Goal: Information Seeking & Learning: Learn about a topic

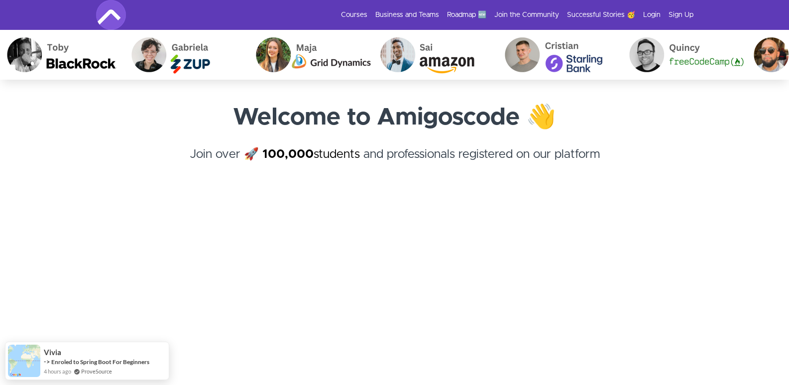
click at [729, 203] on section "Welcome to Amigoscode 👋 Join over 🚀 100,000 students and professionals register…" at bounding box center [394, 325] width 789 height 491
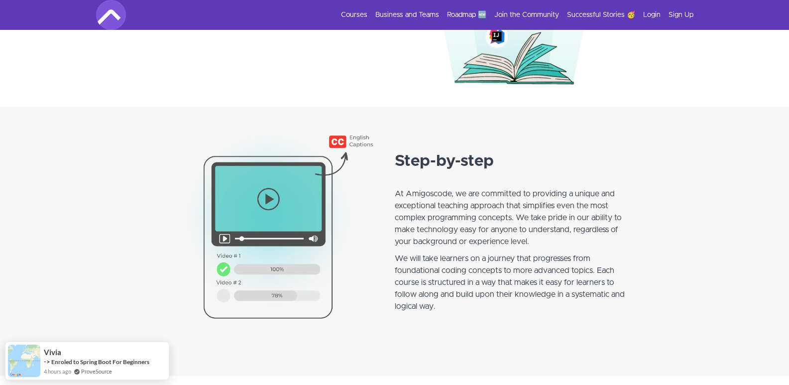
scroll to position [736, 0]
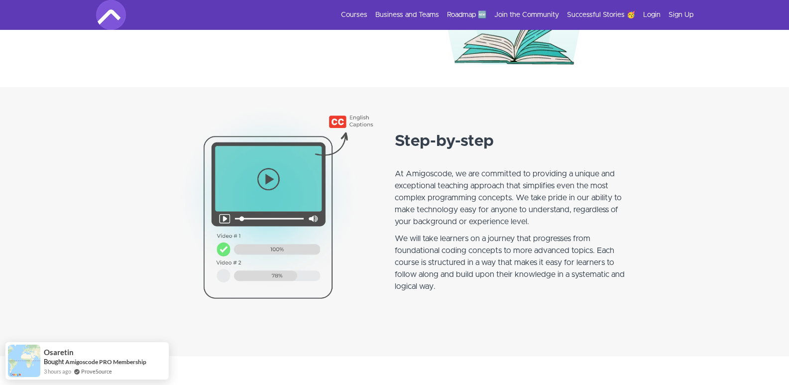
click at [693, 182] on section "Step-by-step At [GEOGRAPHIC_DATA], we are committed to providing a unique and e…" at bounding box center [394, 221] width 789 height 269
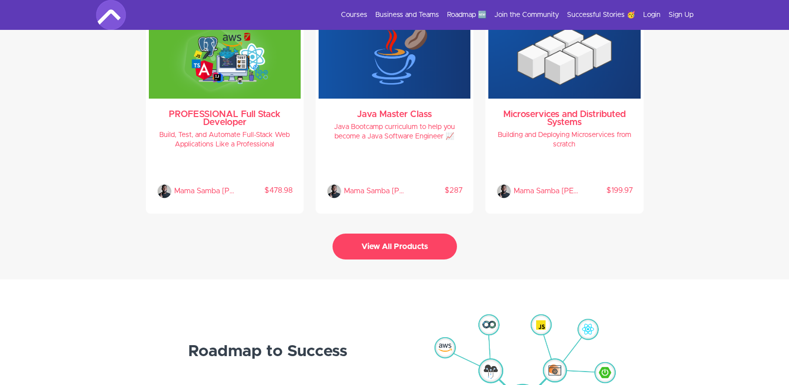
scroll to position [2189, 0]
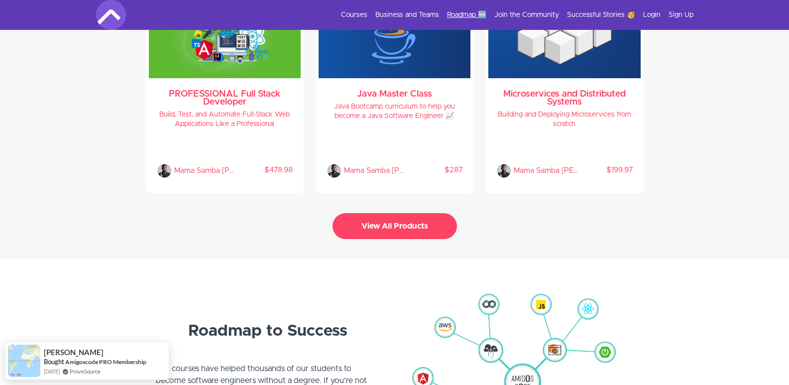
click at [472, 13] on link "Roadmap 🆕" at bounding box center [466, 15] width 39 height 10
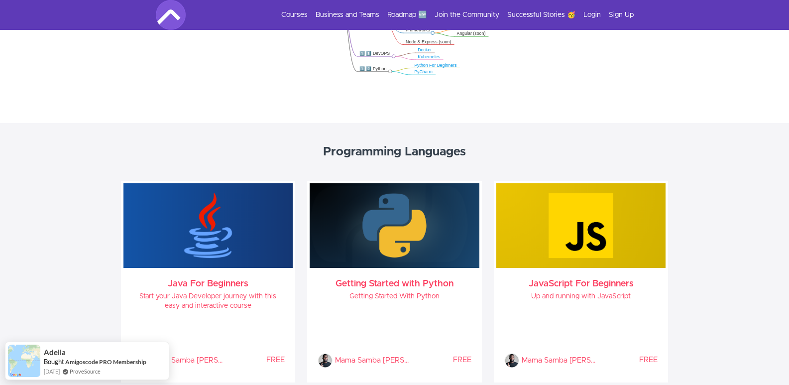
scroll to position [418, 0]
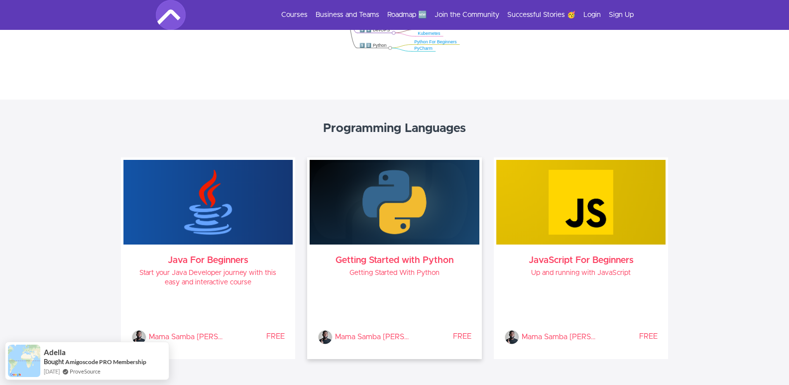
click at [407, 263] on h3 "Getting Started with Python" at bounding box center [394, 260] width 154 height 8
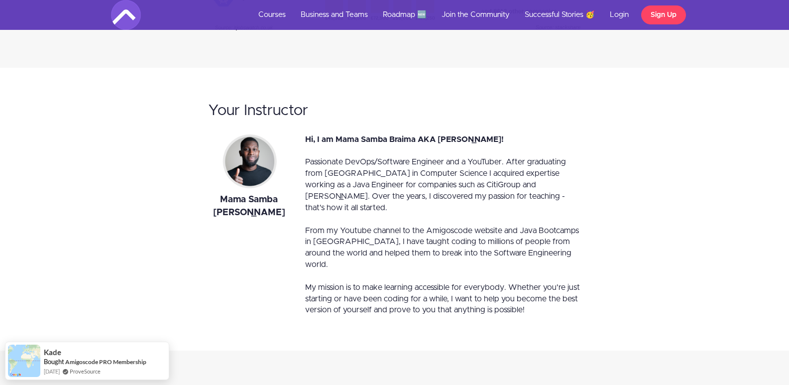
scroll to position [1908, 0]
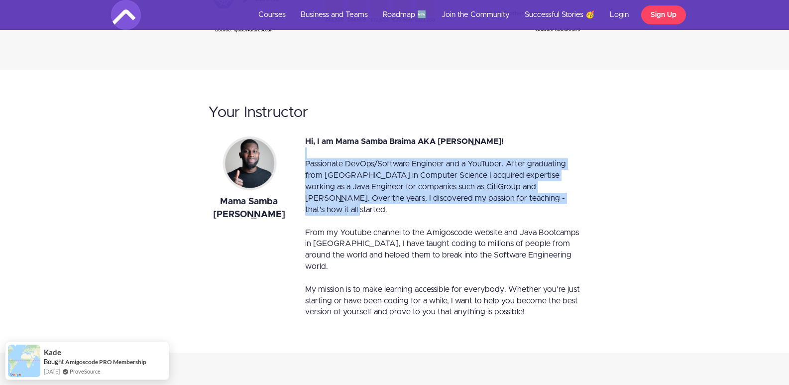
drag, startPoint x: 705, startPoint y: 153, endPoint x: 738, endPoint y: 212, distance: 68.4
click at [738, 212] on div "Your Instructor Mama Samba Braima Nelson Hi, I am Mama Samba Braima AKA Nelson!…" at bounding box center [394, 211] width 789 height 283
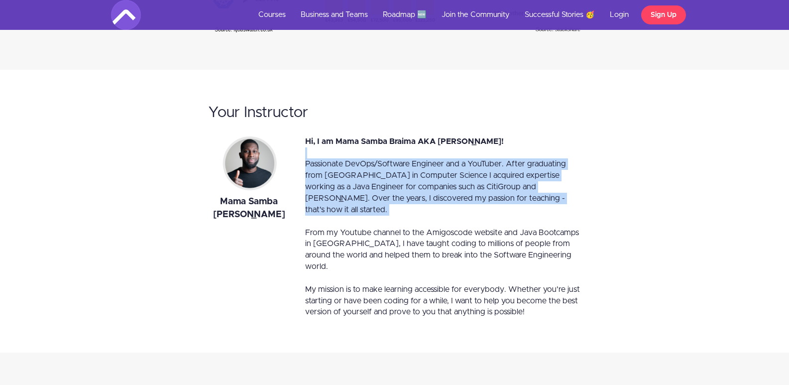
click at [669, 198] on div "Your Instructor Mama Samba Braima Nelson Hi, I am Mama Samba Braima AKA Nelson!…" at bounding box center [394, 211] width 582 height 233
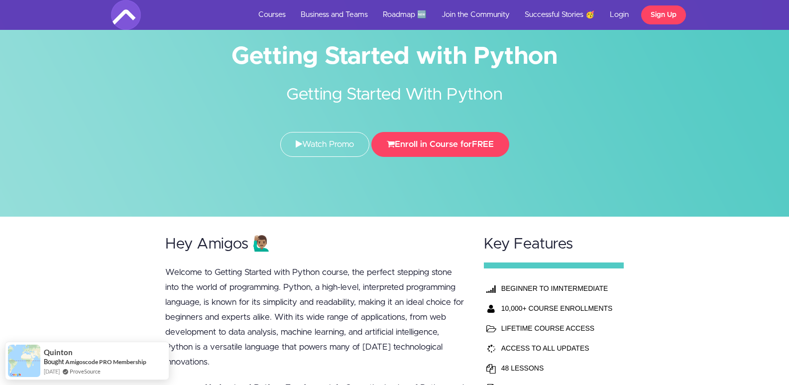
scroll to position [0, 0]
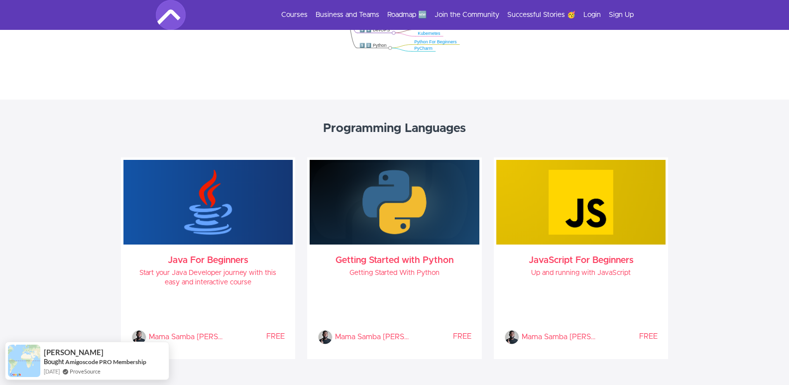
click at [699, 140] on section "Programming Languages Java For Beginners Start your Java Developer journey with…" at bounding box center [394, 245] width 789 height 291
